Goal: Information Seeking & Learning: Learn about a topic

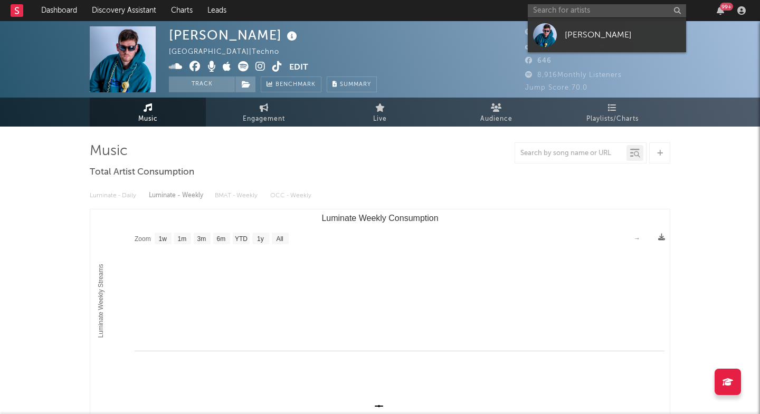
select select "1w"
select select "6m"
select select "1w"
click at [560, 8] on input "text" at bounding box center [606, 10] width 158 height 13
type input "n"
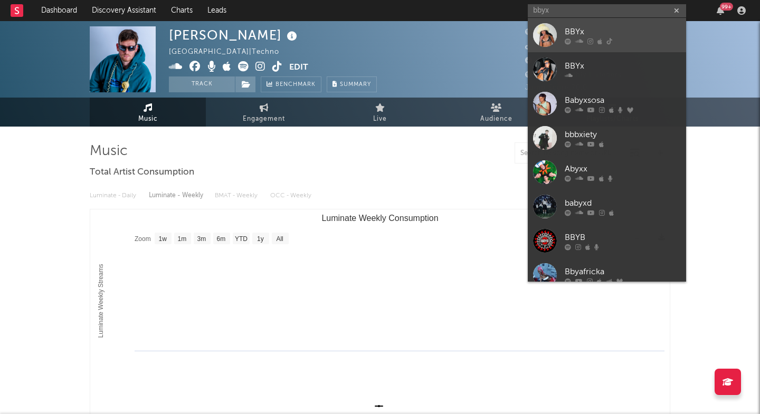
type input "bbyx"
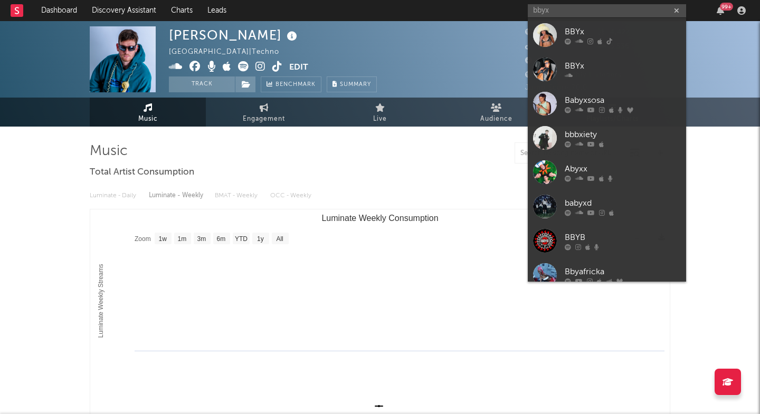
click at [588, 23] on link "BBYx" at bounding box center [606, 35] width 158 height 34
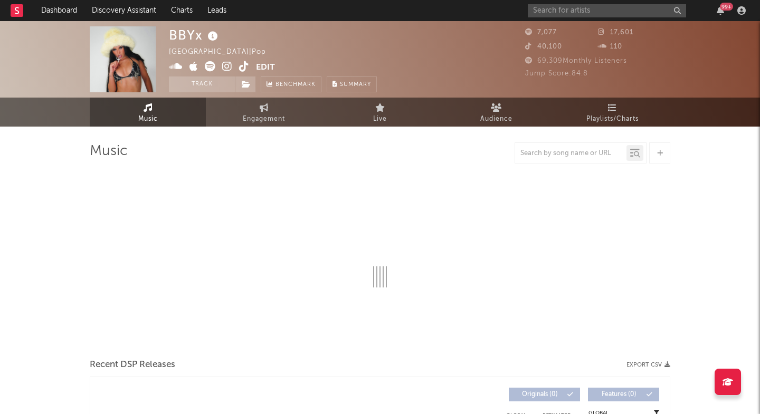
select select "6m"
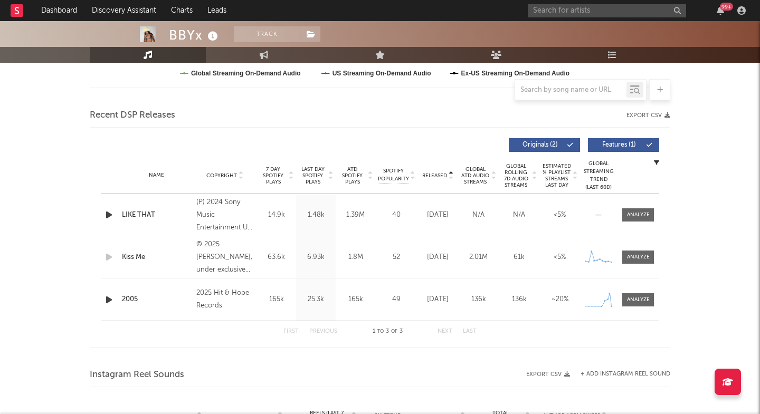
scroll to position [345, 0]
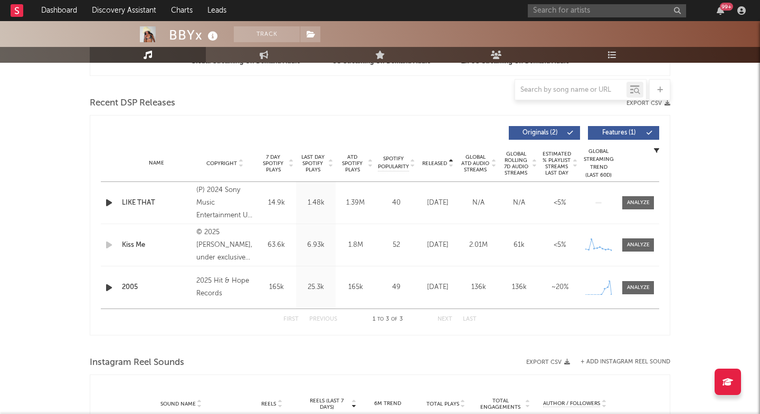
click at [320, 170] on span "Last Day Spotify Plays" at bounding box center [313, 163] width 28 height 19
click at [635, 246] on div at bounding box center [638, 245] width 23 height 8
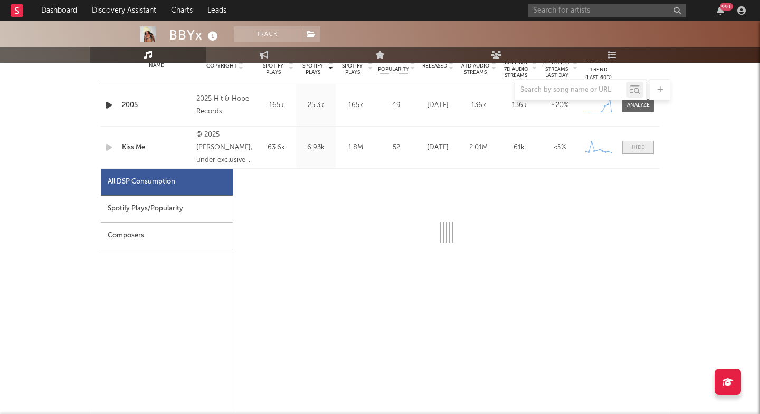
scroll to position [451, 0]
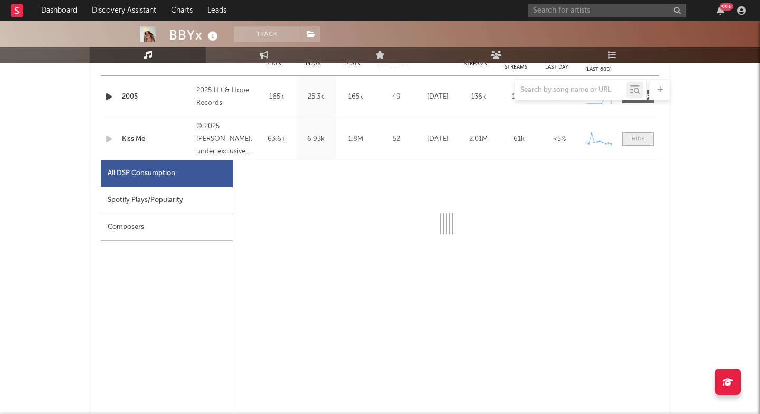
select select "1w"
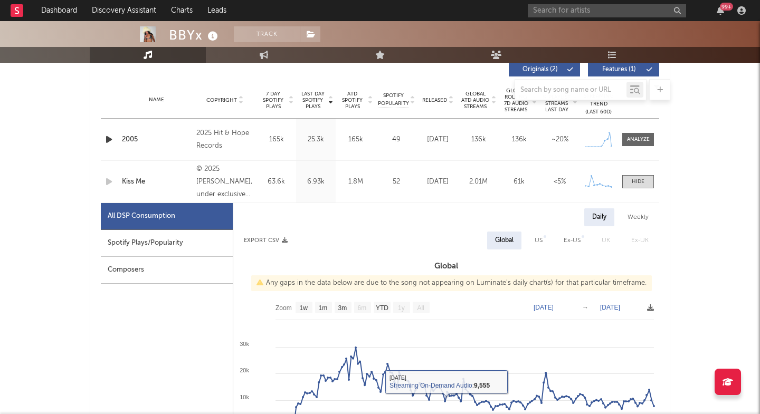
scroll to position [408, 0]
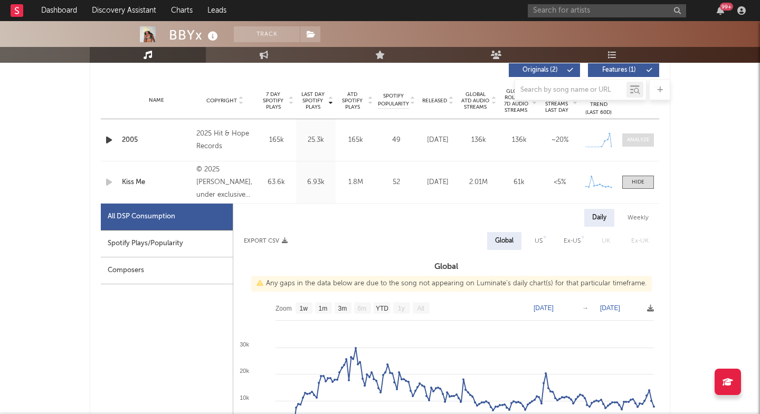
click at [636, 145] on span at bounding box center [638, 139] width 32 height 13
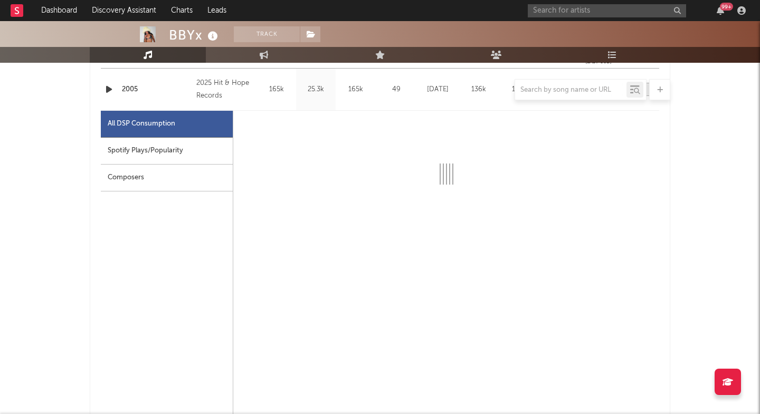
select select "1w"
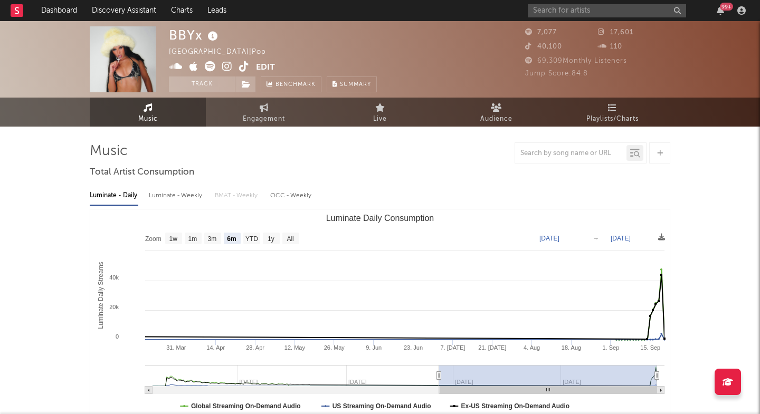
scroll to position [0, 0]
click at [228, 67] on icon at bounding box center [227, 66] width 10 height 11
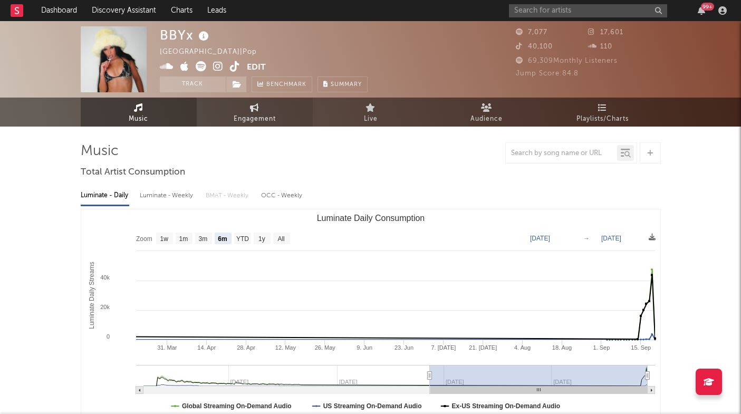
click at [257, 108] on icon at bounding box center [254, 107] width 9 height 8
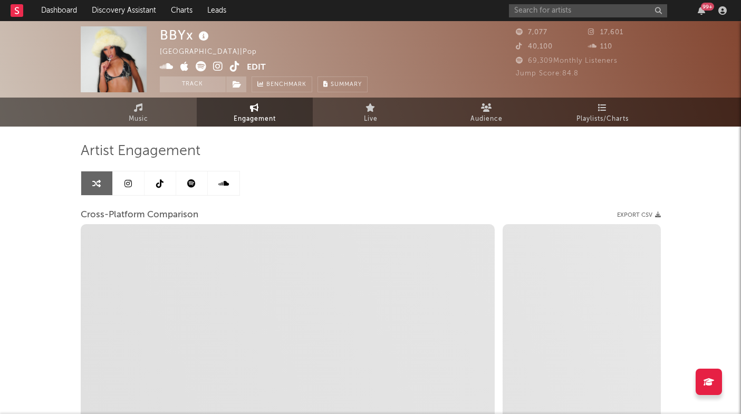
select select "1w"
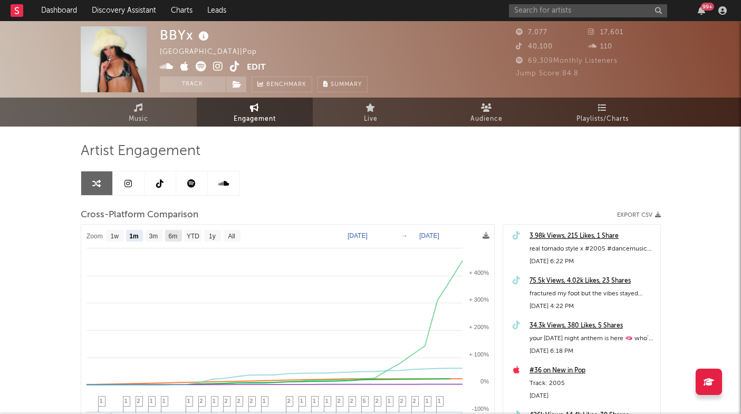
click at [153, 239] on text "3m" at bounding box center [153, 236] width 9 height 7
select select "3m"
type input "[DATE]"
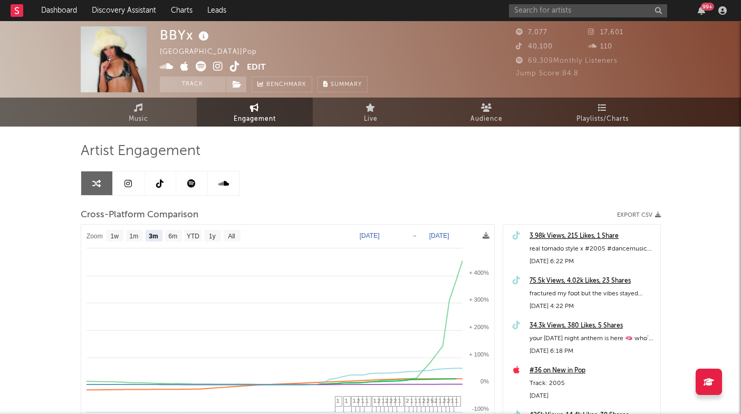
select select "3m"
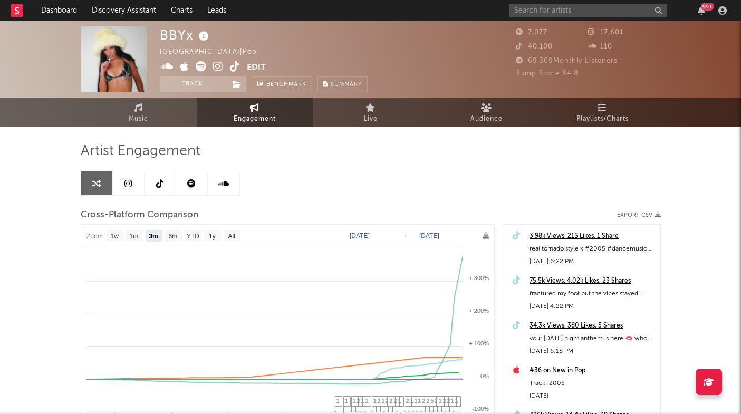
click at [219, 70] on icon at bounding box center [218, 66] width 10 height 11
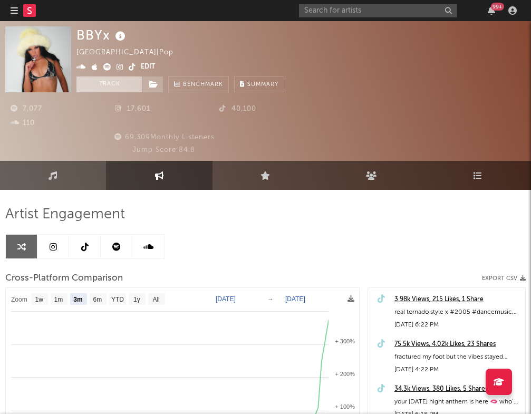
select select "3m"
